Goal: Information Seeking & Learning: Learn about a topic

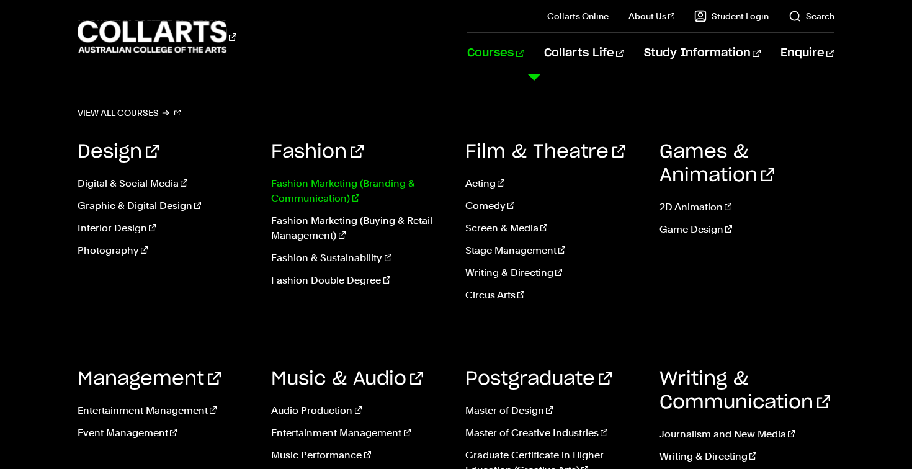
click at [347, 194] on link "Fashion Marketing (Branding & Communication)" at bounding box center [359, 191] width 176 height 30
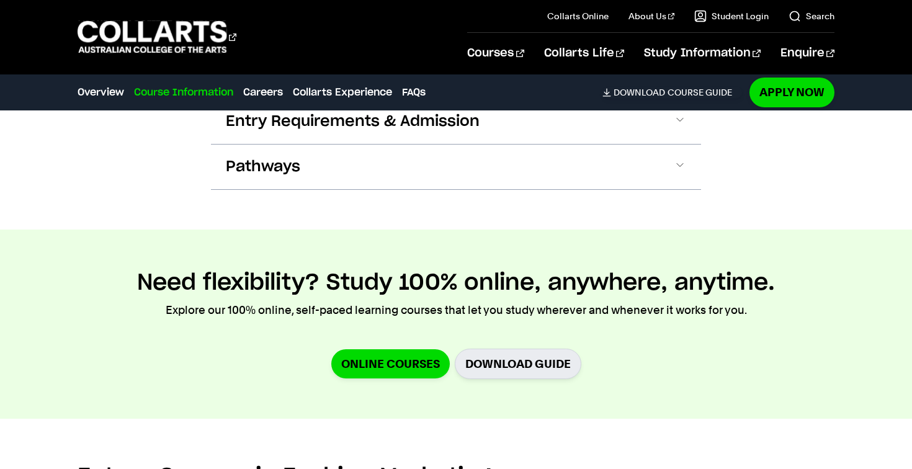
scroll to position [1202, 0]
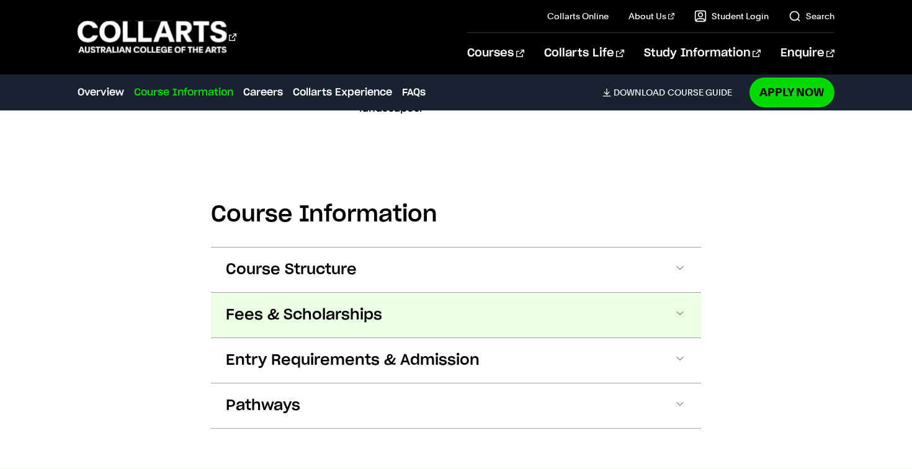
click at [346, 311] on button "Fees & Scholarships" at bounding box center [456, 315] width 490 height 45
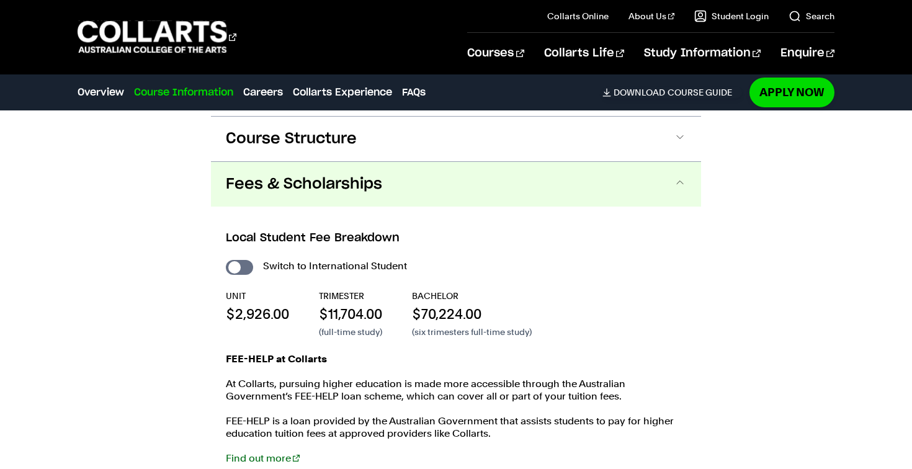
scroll to position [1369, 0]
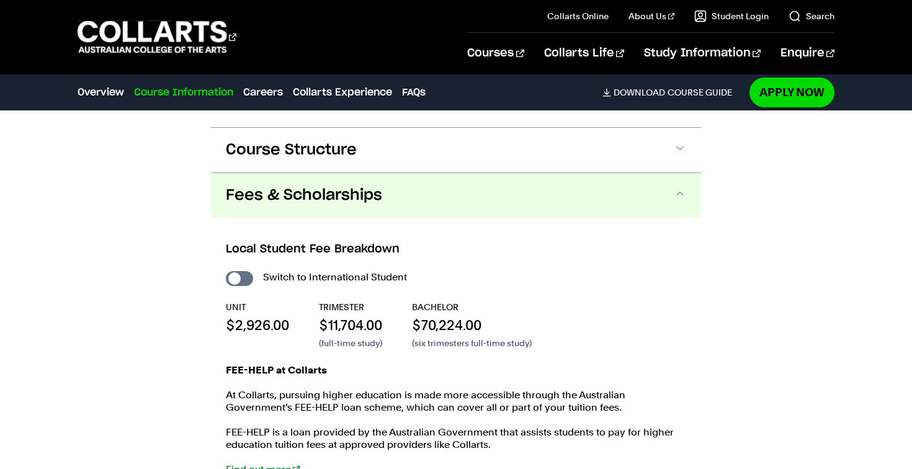
click at [369, 185] on span "Fees & Scholarships" at bounding box center [304, 195] width 156 height 20
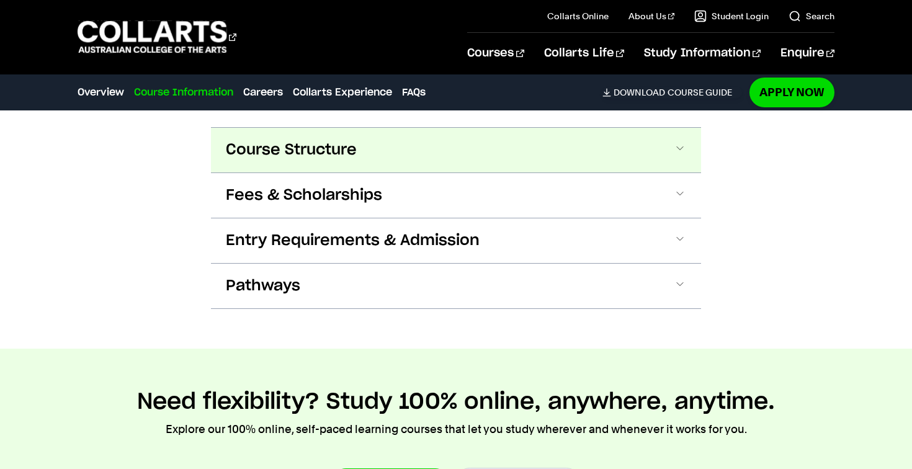
click at [367, 141] on button "Course Structure" at bounding box center [456, 150] width 490 height 45
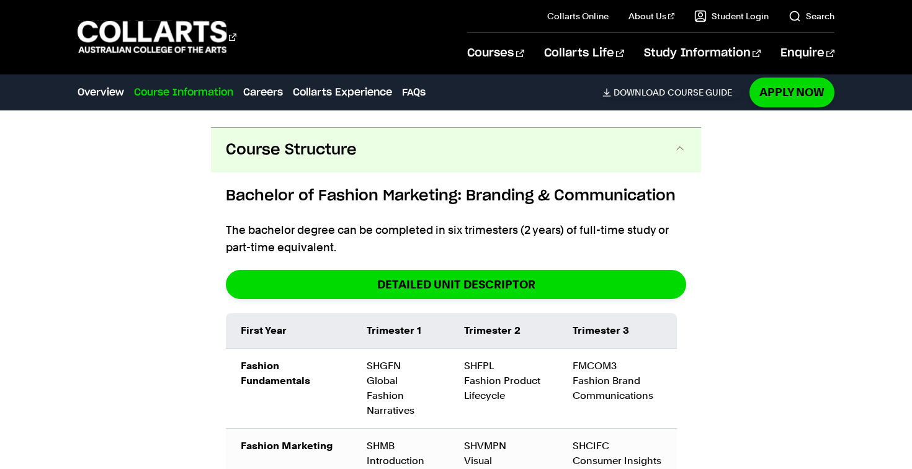
scroll to position [1368, 0]
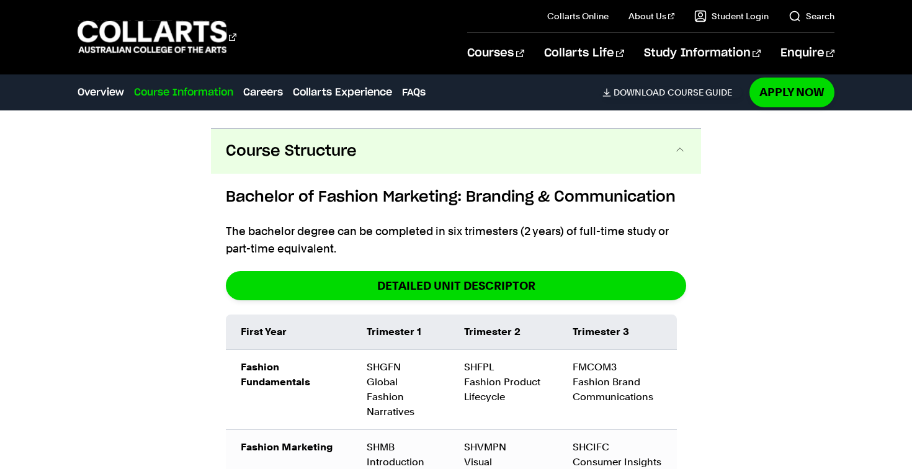
click at [367, 141] on button "Course Structure" at bounding box center [456, 151] width 490 height 45
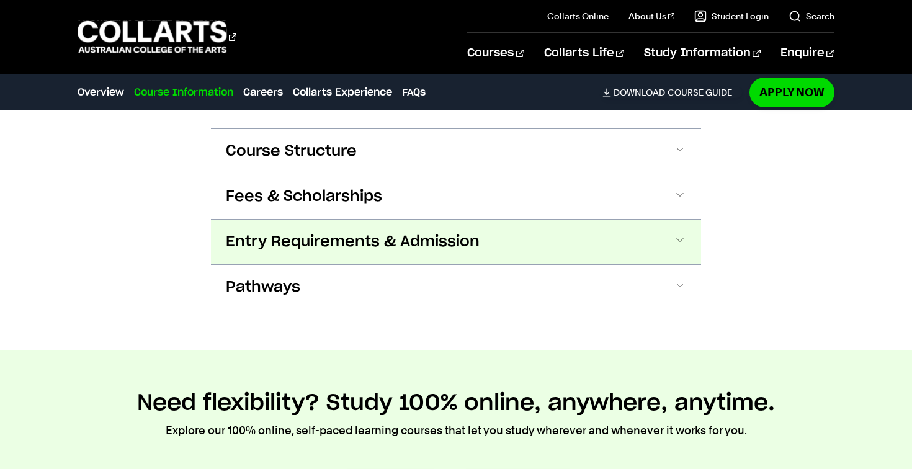
click at [343, 232] on span "Entry Requirements & Admission" at bounding box center [353, 242] width 254 height 20
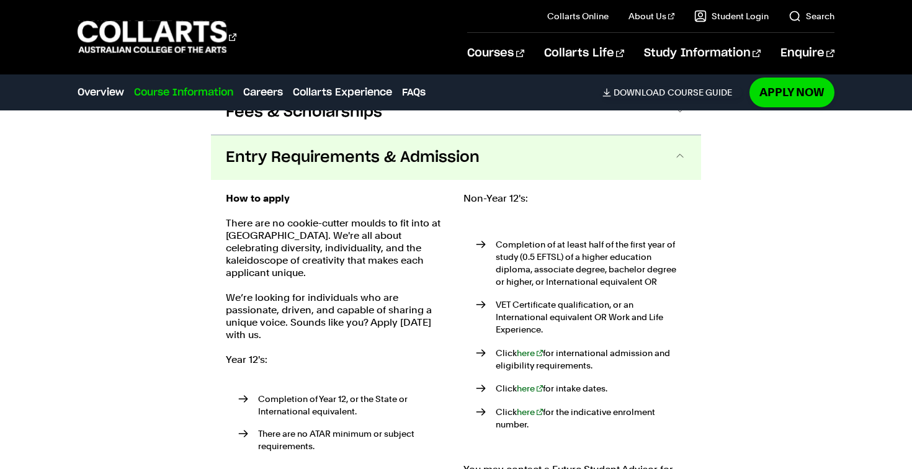
scroll to position [1458, 0]
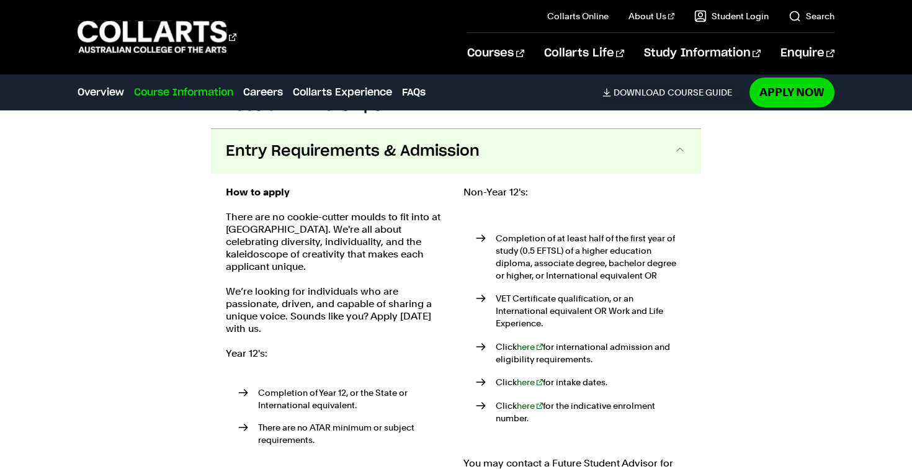
click at [358, 150] on button "Entry Requirements & Admission" at bounding box center [456, 151] width 490 height 45
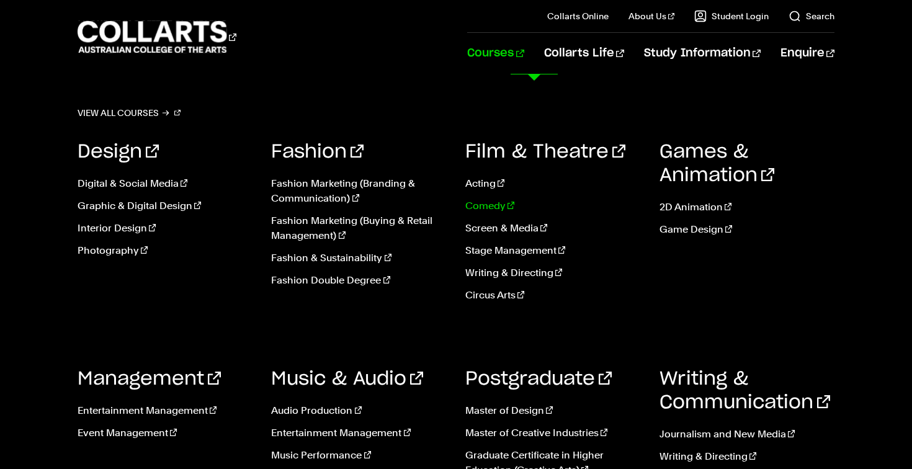
scroll to position [1700, 0]
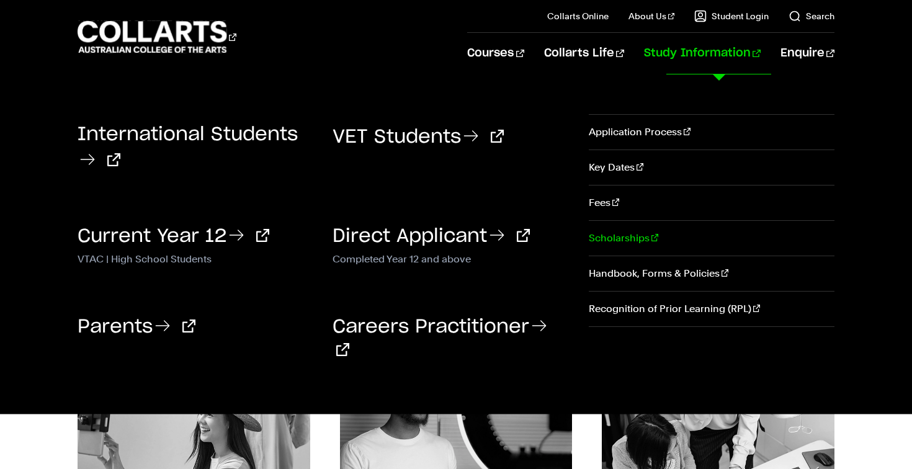
click at [599, 237] on link "Scholarships" at bounding box center [712, 238] width 246 height 35
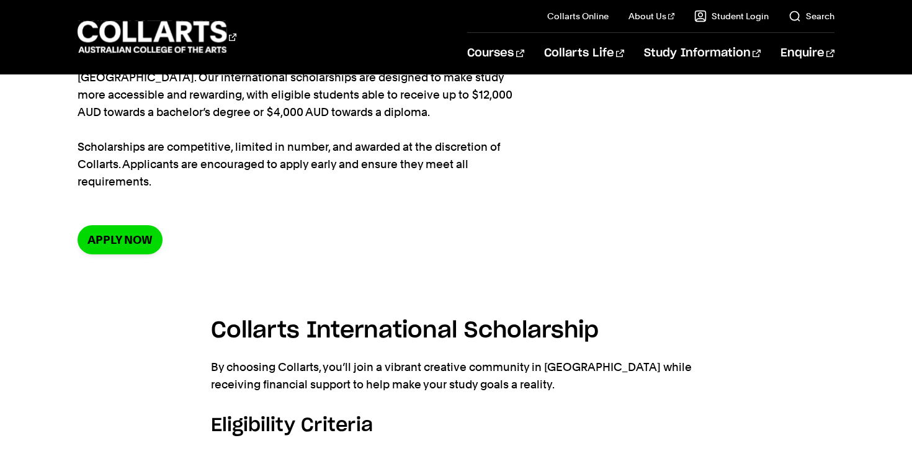
scroll to position [152, 0]
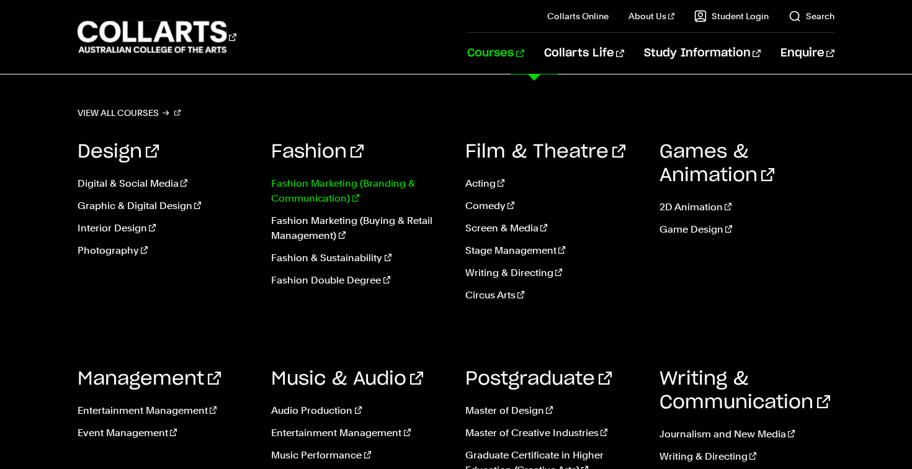
click at [377, 182] on link "Fashion Marketing (Branding & Communication)" at bounding box center [359, 191] width 176 height 30
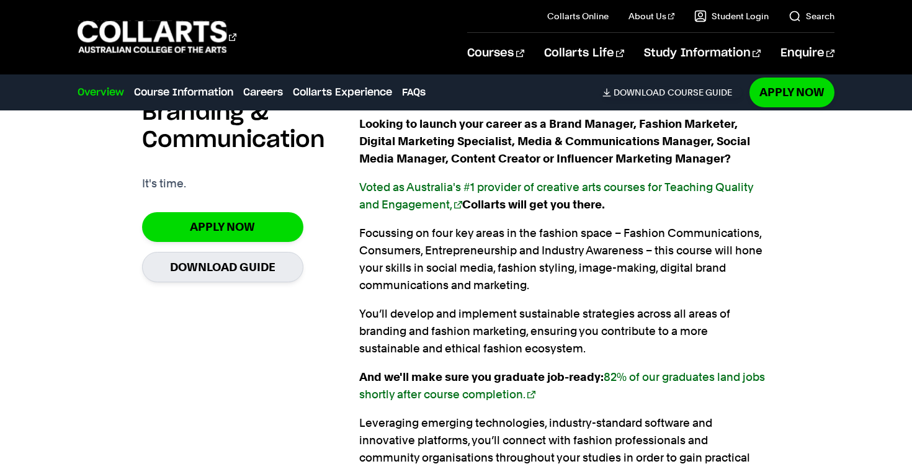
scroll to position [855, 0]
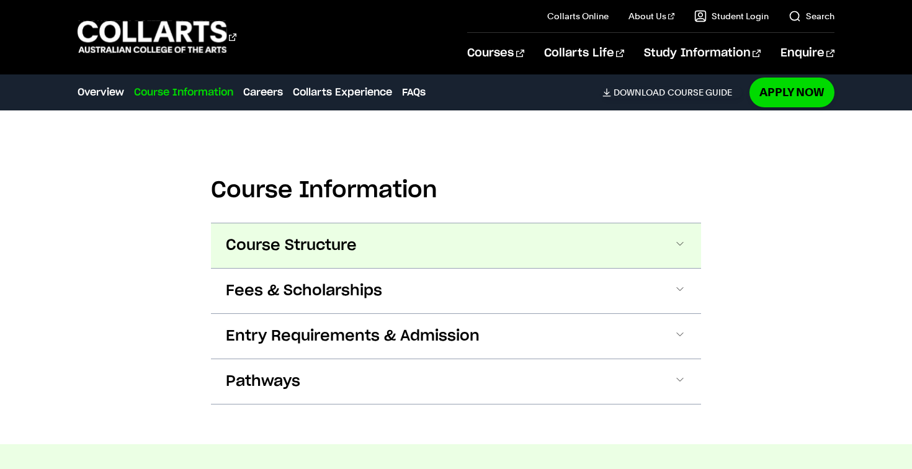
click at [349, 236] on span "Course Structure" at bounding box center [291, 246] width 131 height 20
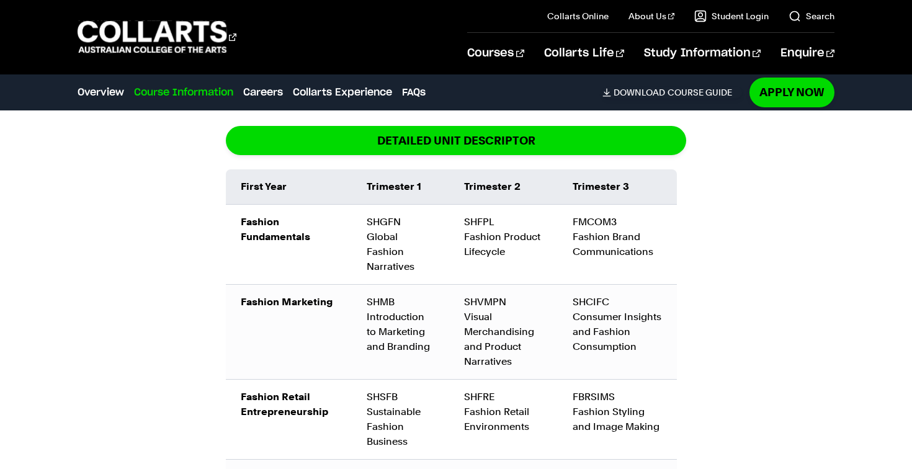
scroll to position [1501, 0]
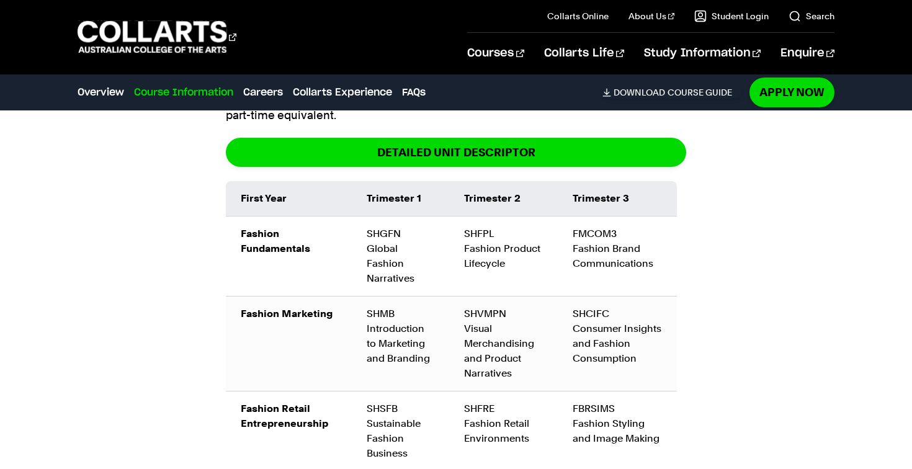
click at [365, 181] on td "Trimester 1" at bounding box center [400, 198] width 97 height 35
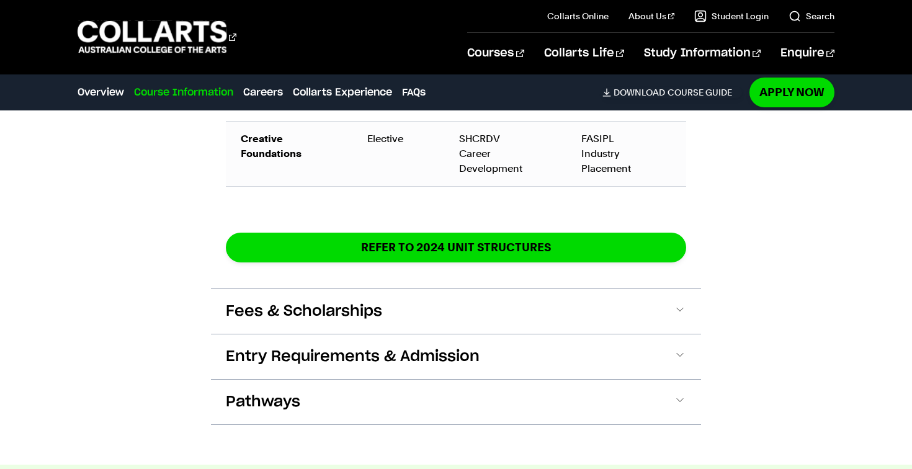
scroll to position [2269, 0]
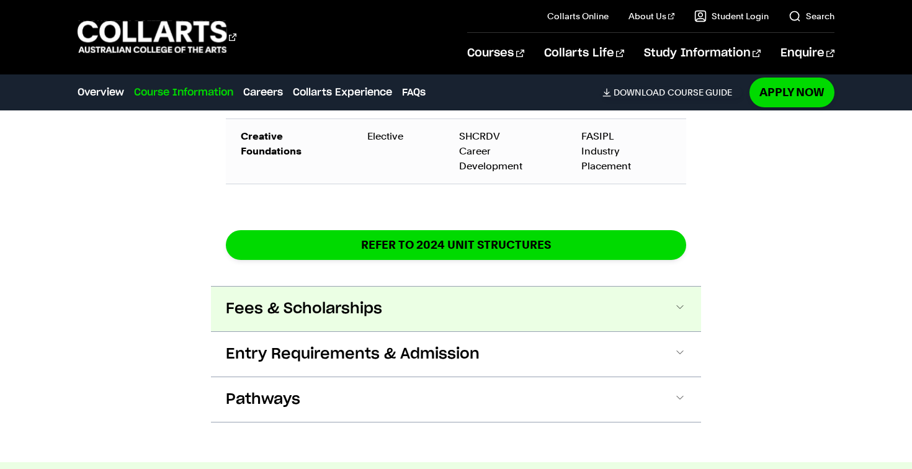
click at [337, 299] on span "Fees & Scholarships" at bounding box center [304, 309] width 156 height 20
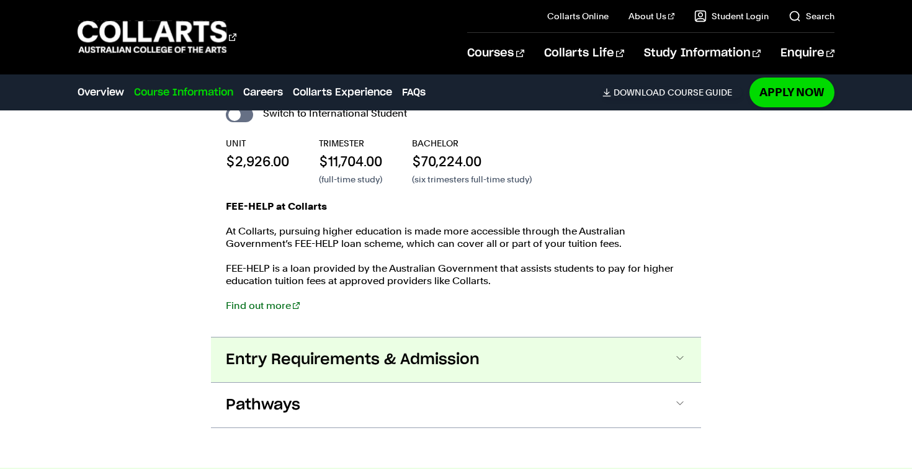
click at [331, 350] on span "Entry Requirements & Admission" at bounding box center [353, 360] width 254 height 20
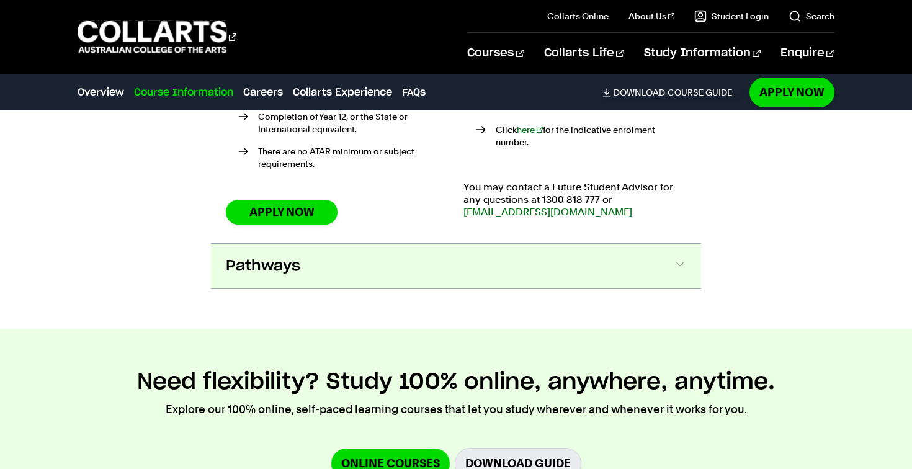
click at [355, 244] on button "Pathways" at bounding box center [456, 266] width 490 height 45
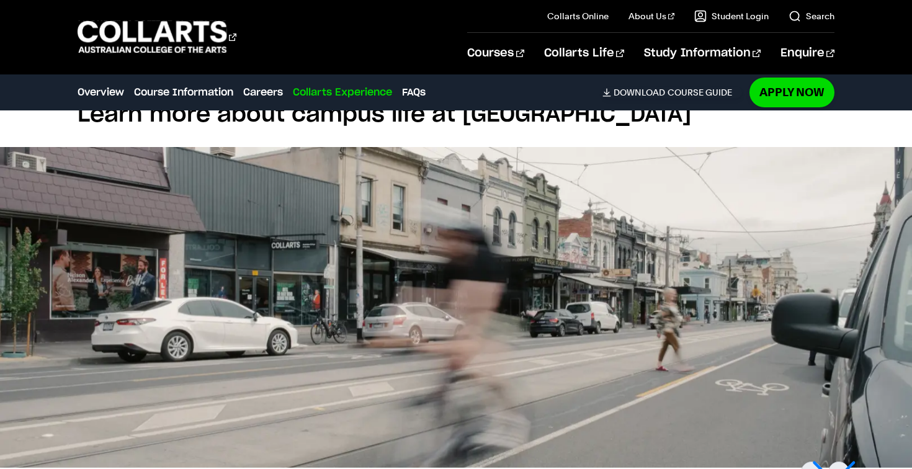
scroll to position [4471, 0]
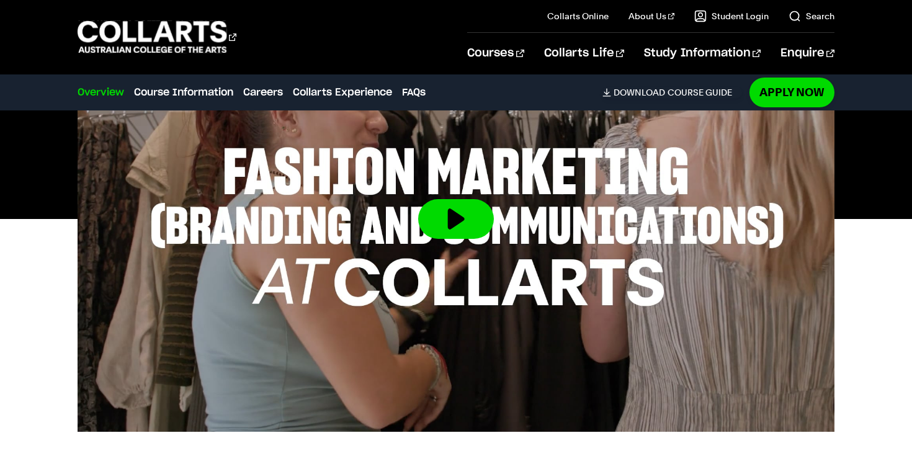
scroll to position [519, 0]
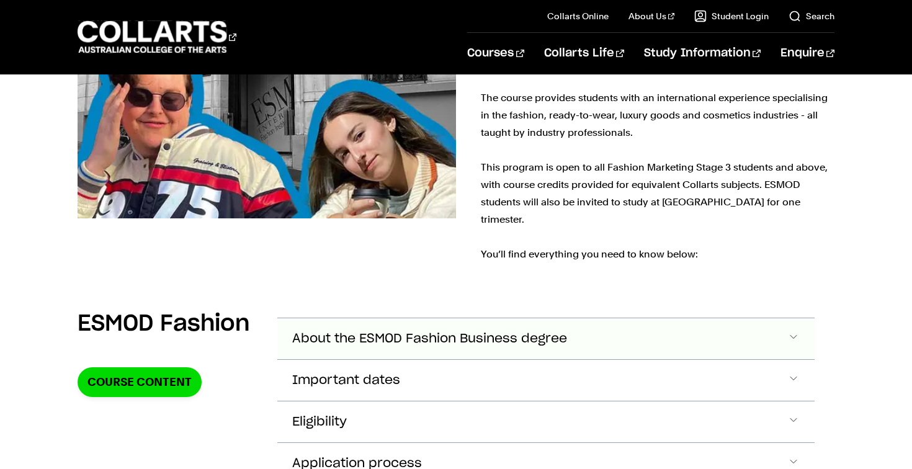
scroll to position [2778, 0]
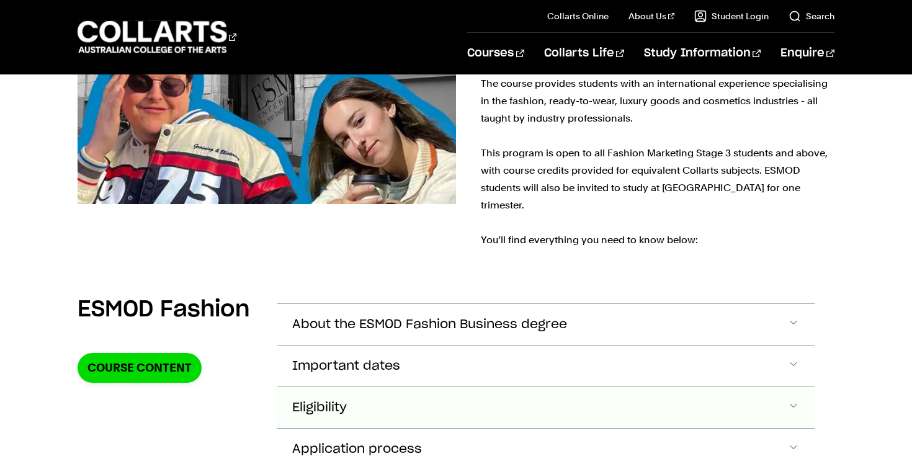
click at [333, 401] on span "Eligibility" at bounding box center [319, 408] width 55 height 14
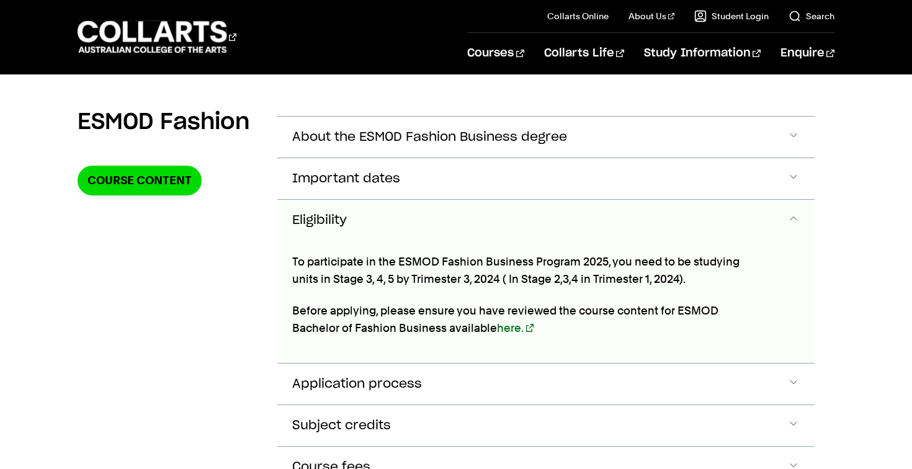
scroll to position [2978, 0]
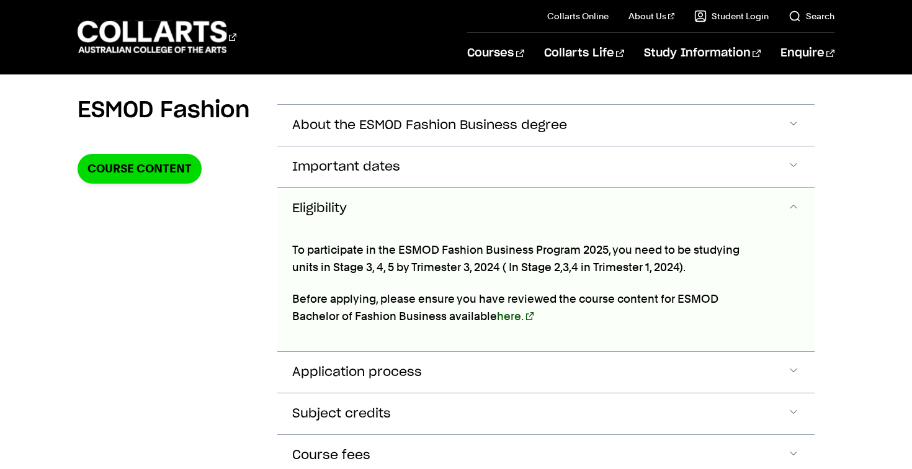
click at [521, 310] on link "here." at bounding box center [515, 316] width 37 height 13
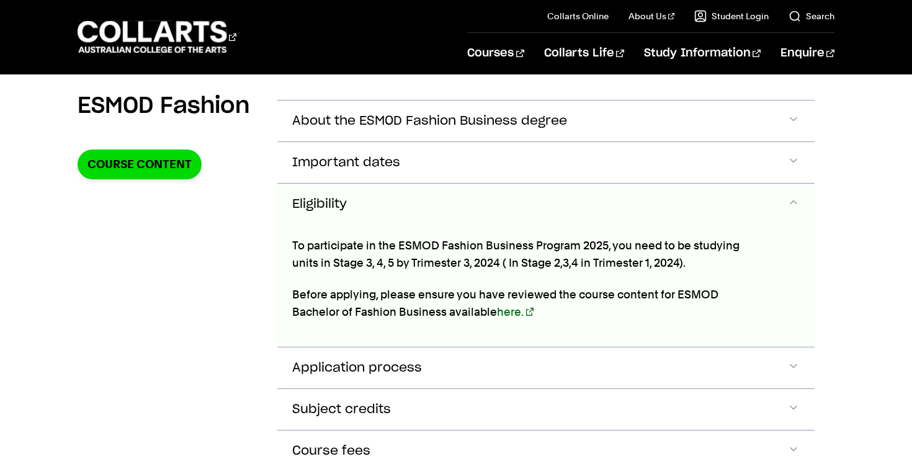
scroll to position [2986, 0]
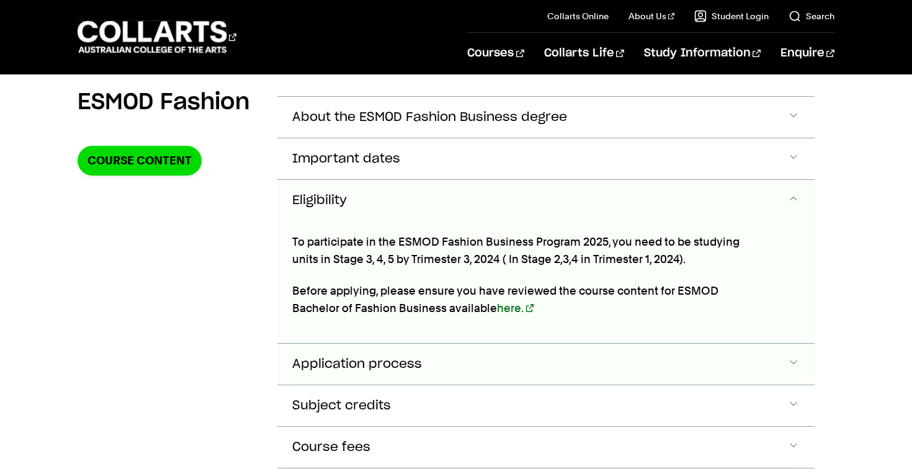
click at [395, 344] on button "Application process" at bounding box center [545, 364] width 537 height 41
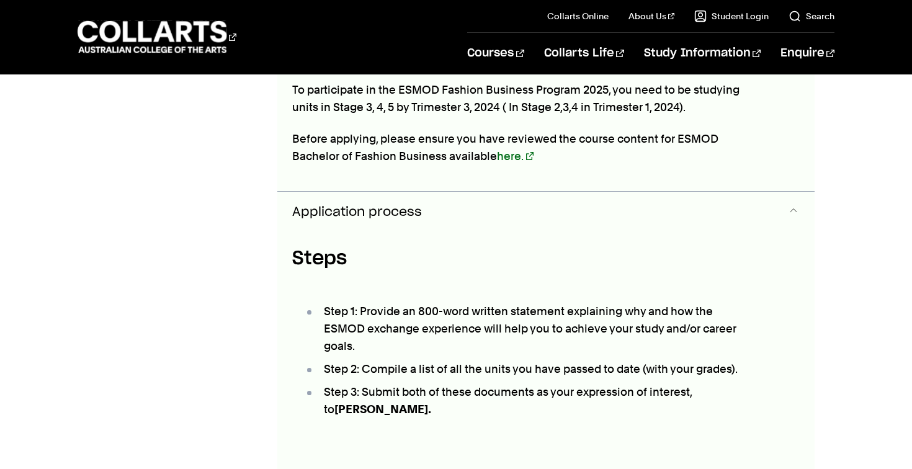
scroll to position [3141, 0]
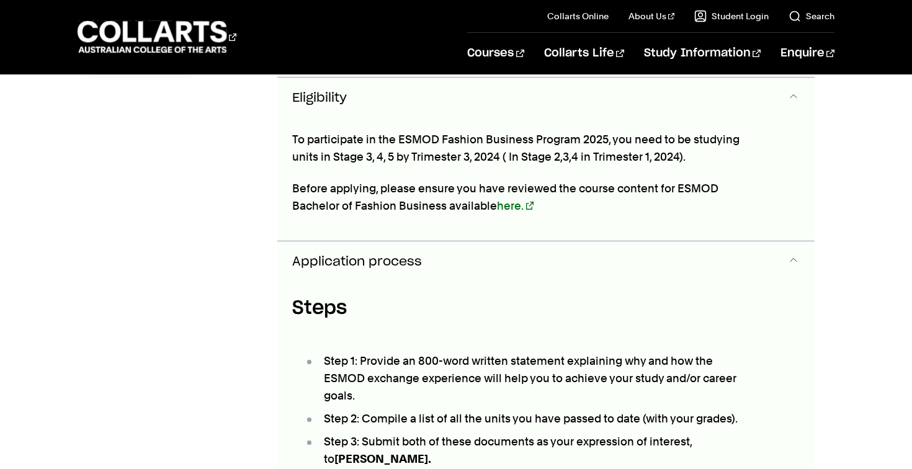
click at [414, 255] on span "Application process" at bounding box center [357, 262] width 130 height 14
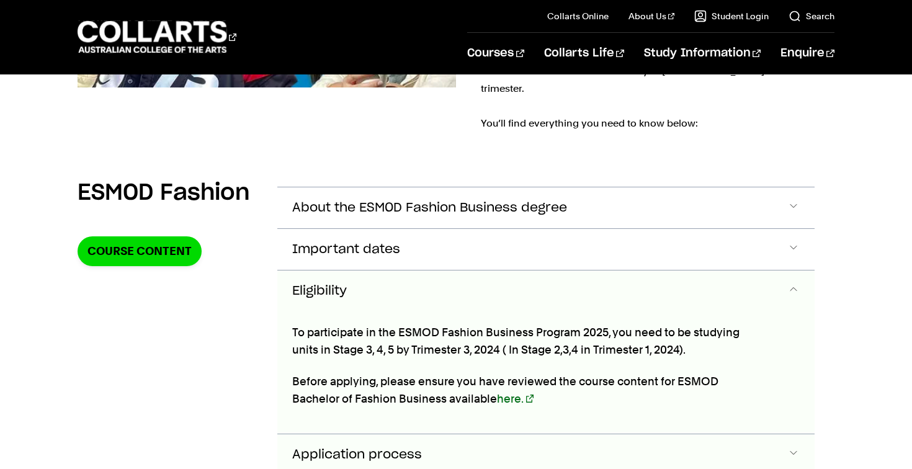
scroll to position [2898, 0]
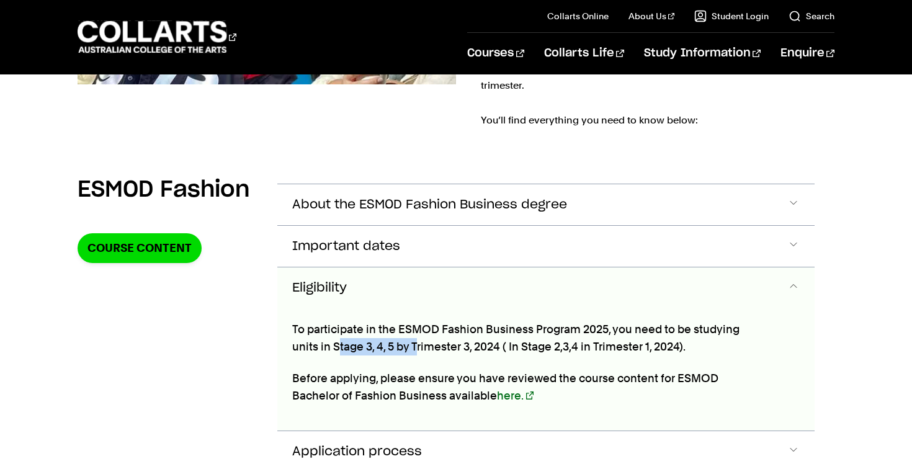
drag, startPoint x: 341, startPoint y: 264, endPoint x: 416, endPoint y: 269, distance: 75.2
click at [416, 321] on p "To participate in the ESMOD Fashion Business Program 2025, you need to be study…" at bounding box center [522, 338] width 460 height 35
click at [405, 321] on p "To participate in the ESMOD Fashion Business Program 2025, you need to be study…" at bounding box center [522, 338] width 460 height 35
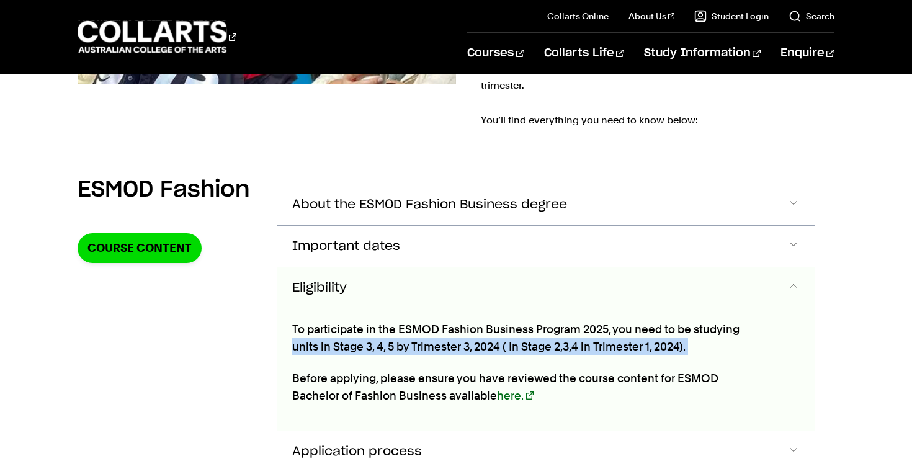
drag, startPoint x: 290, startPoint y: 266, endPoint x: 552, endPoint y: 281, distance: 262.8
click at [552, 308] on div "To participate in the ESMOD Fashion Business Program 2025, you need to be study…" at bounding box center [522, 369] width 490 height 122
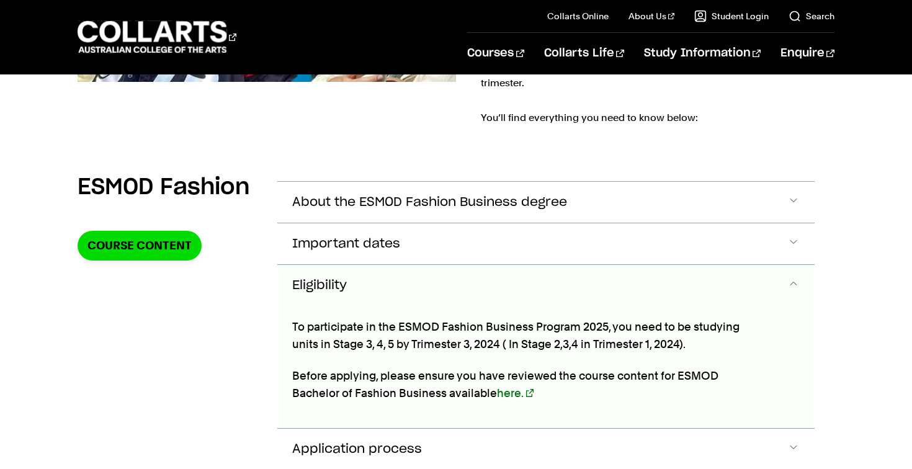
scroll to position [2899, 0]
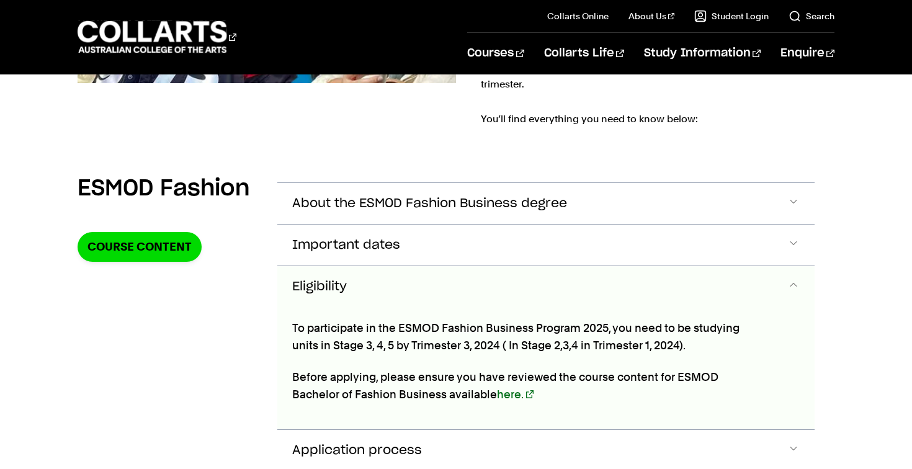
click at [538, 266] on button "Eligibility" at bounding box center [545, 286] width 537 height 41
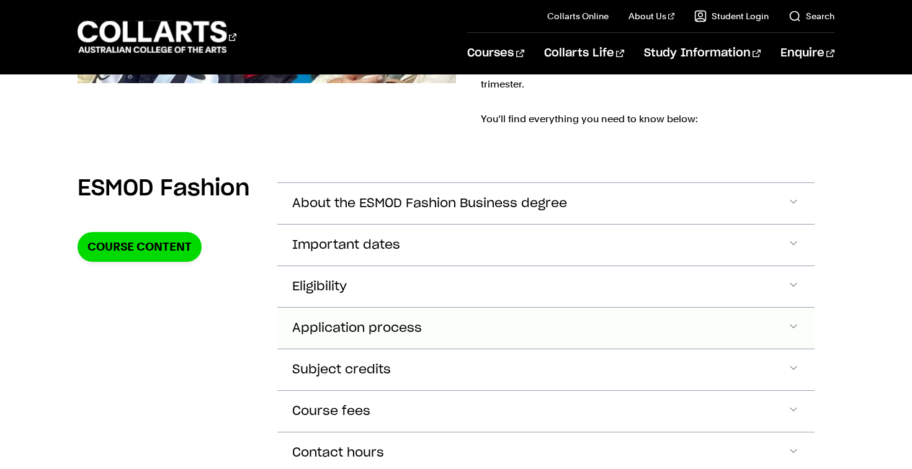
click at [498, 308] on button "Application process" at bounding box center [545, 328] width 537 height 41
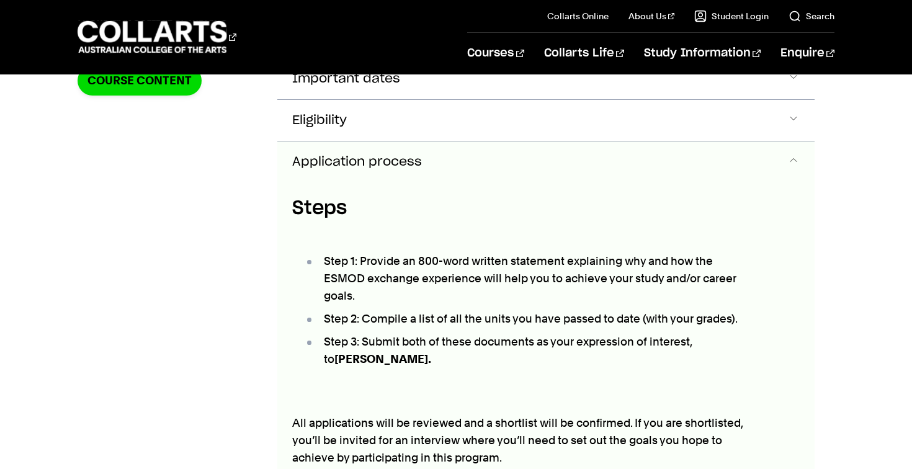
scroll to position [3032, 0]
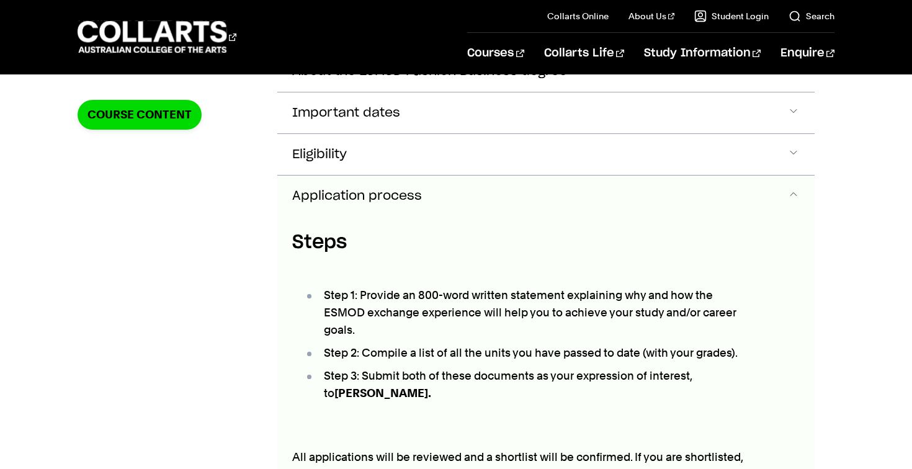
click at [514, 216] on div "Steps Step 1: Provide an 800-word written statement explaining why and how the …" at bounding box center [522, 404] width 490 height 377
click at [514, 176] on button "Application process" at bounding box center [545, 196] width 537 height 41
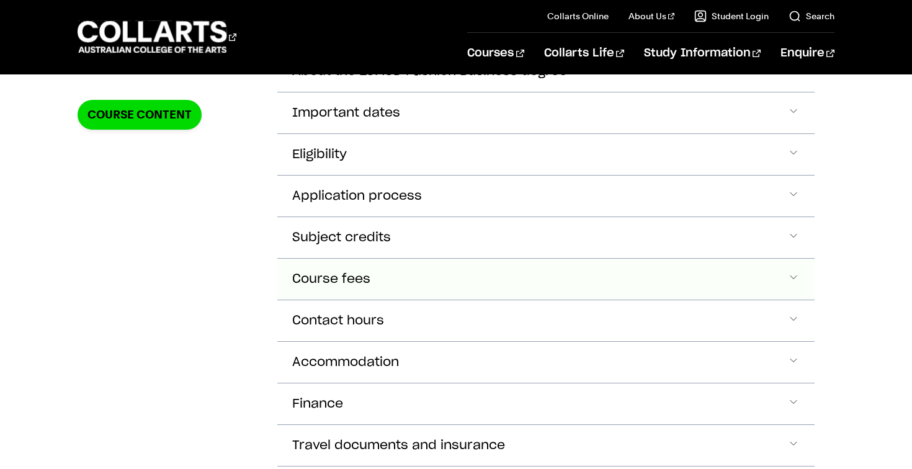
click at [480, 259] on button "Course fees" at bounding box center [545, 279] width 537 height 41
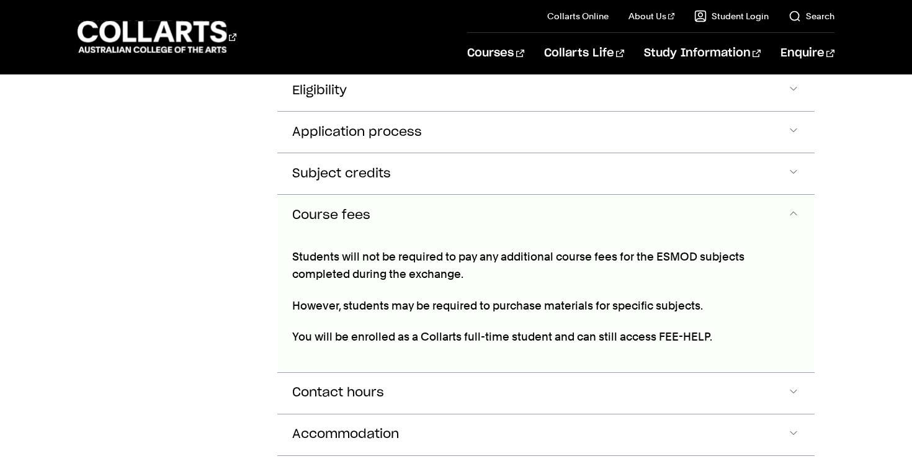
scroll to position [3101, 0]
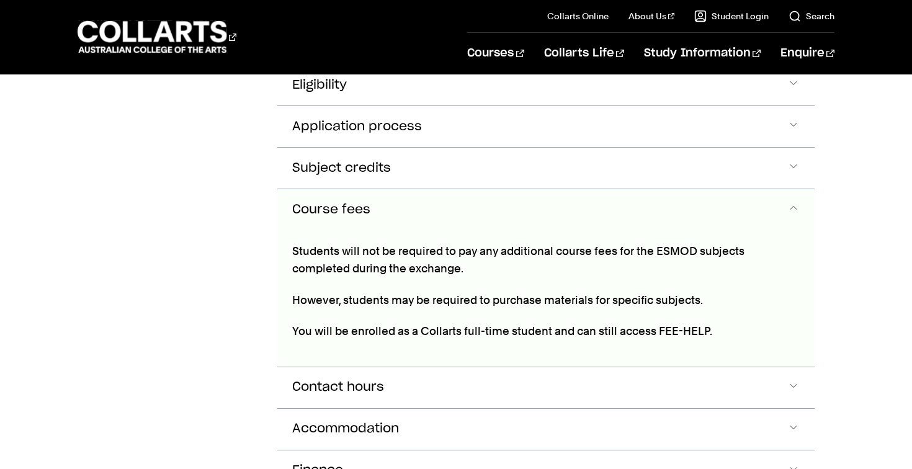
click at [488, 189] on button "Course fees" at bounding box center [545, 209] width 537 height 41
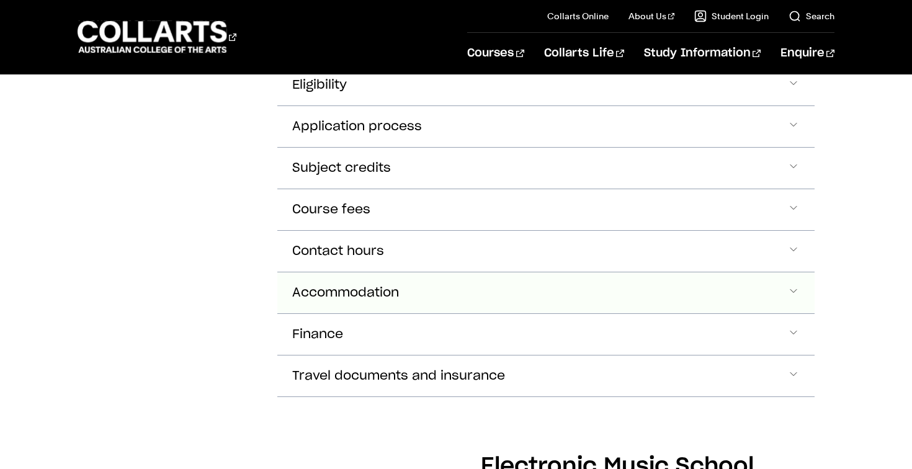
click at [472, 272] on button "Accommodation" at bounding box center [545, 292] width 537 height 41
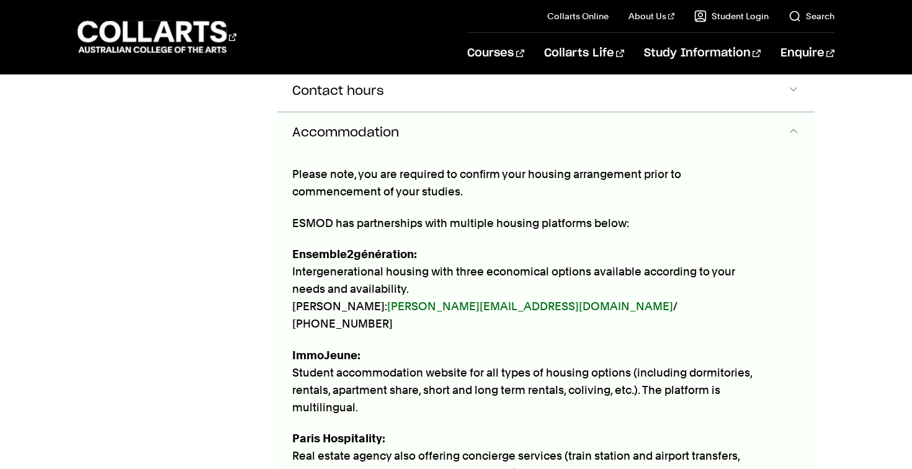
scroll to position [3259, 0]
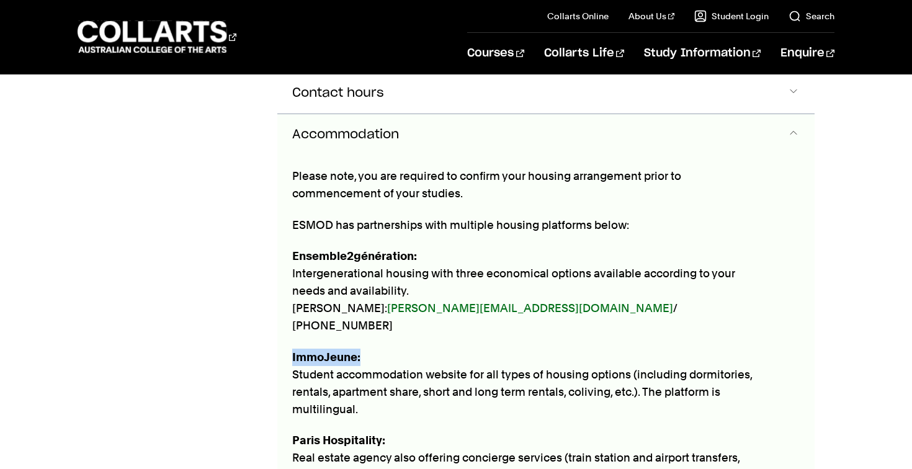
drag, startPoint x: 288, startPoint y: 261, endPoint x: 404, endPoint y: 263, distance: 116.6
copy strong "ImmoJeune:"
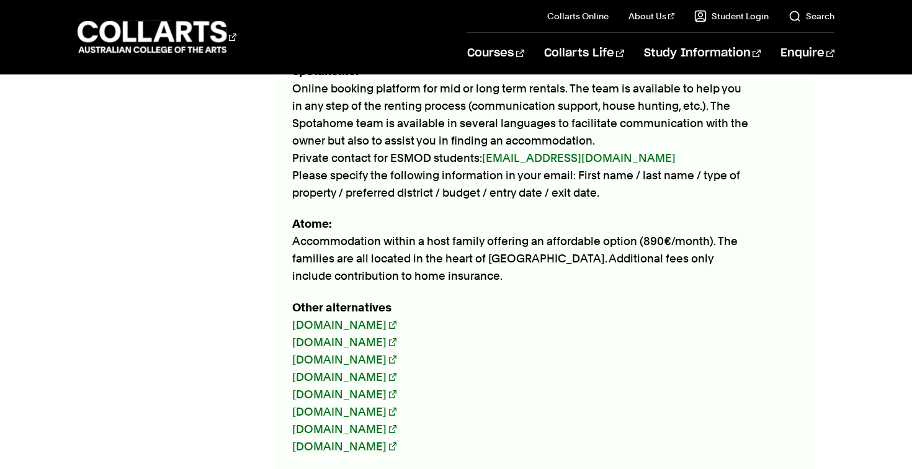
scroll to position [3876, 0]
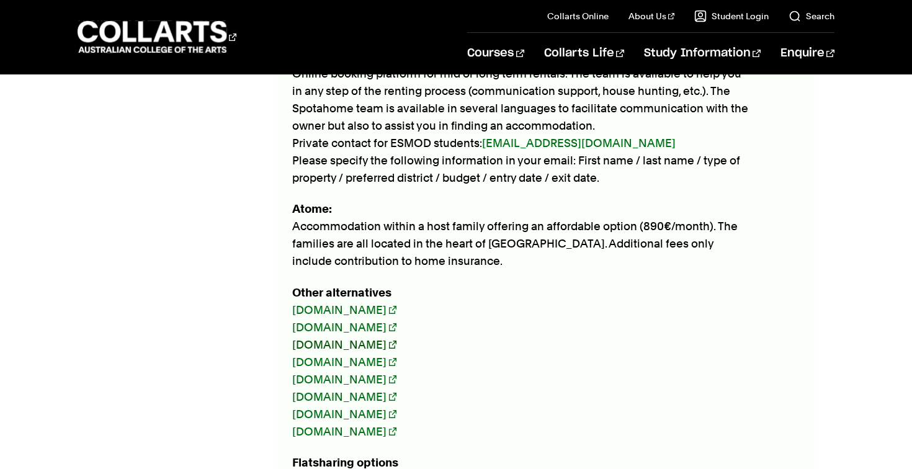
click at [341, 338] on link "[DOMAIN_NAME]" at bounding box center [344, 344] width 104 height 13
